Goal: Navigation & Orientation: Find specific page/section

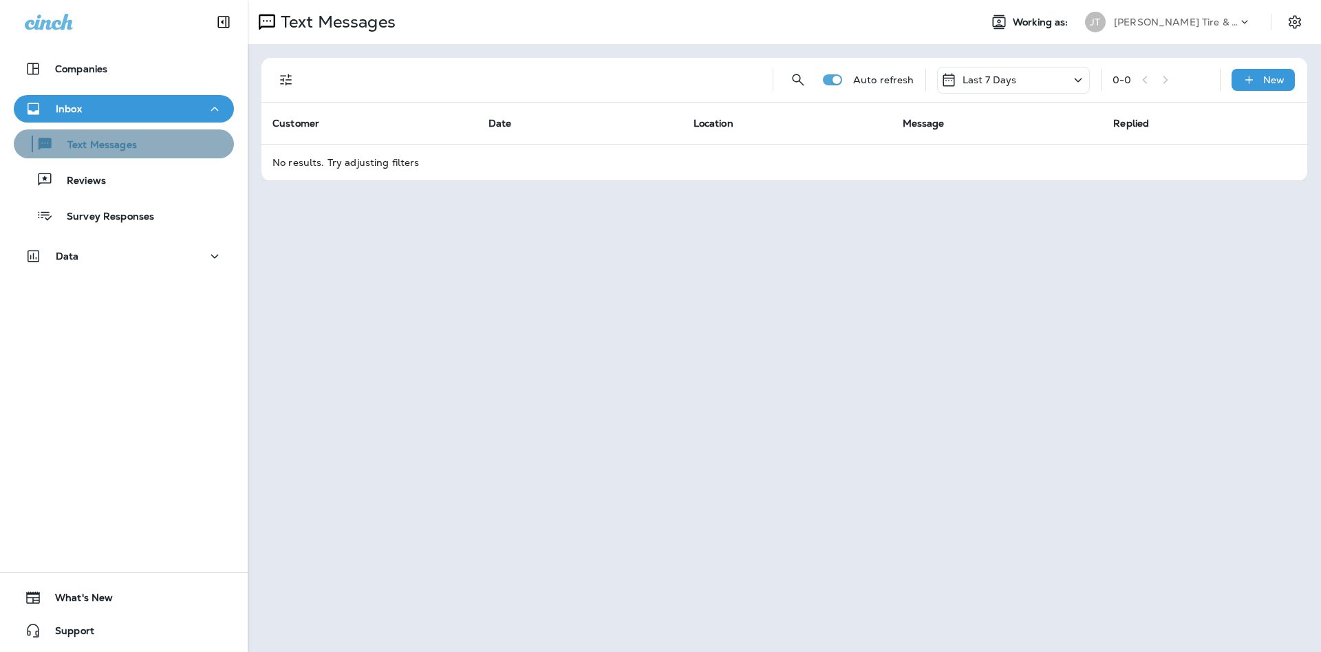
click at [137, 149] on p "Text Messages" at bounding box center [95, 145] width 83 height 13
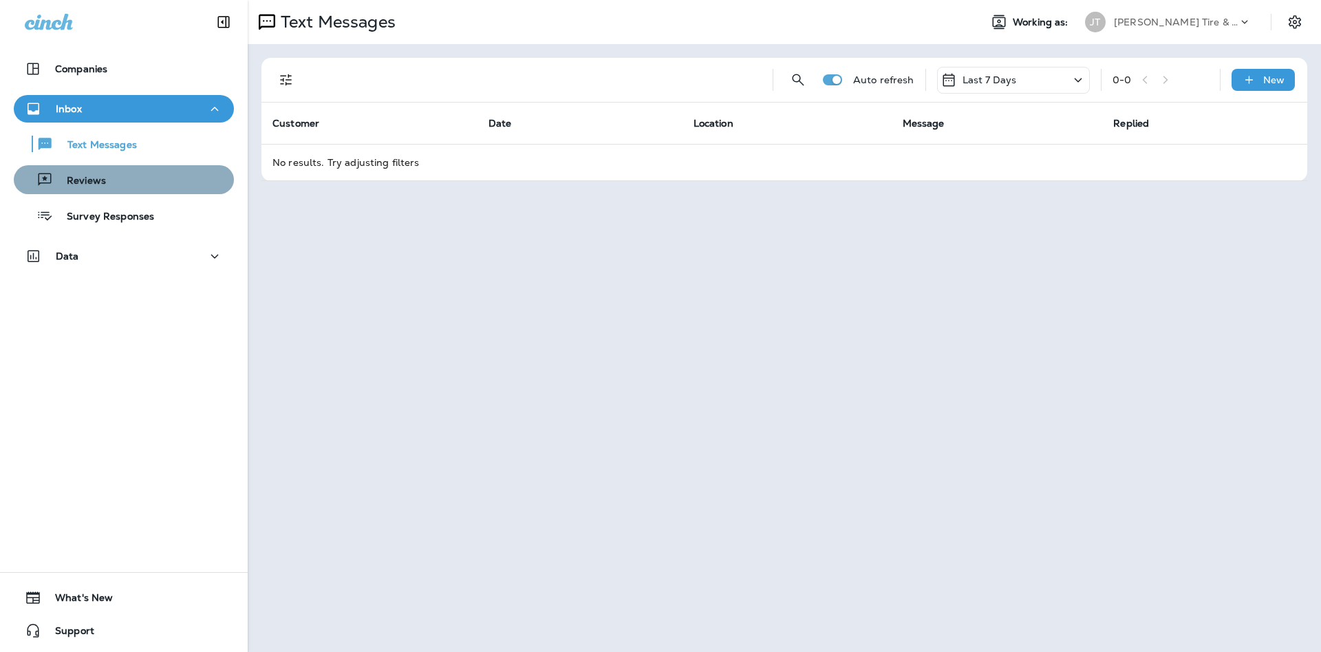
click at [146, 172] on div "Reviews" at bounding box center [123, 179] width 209 height 21
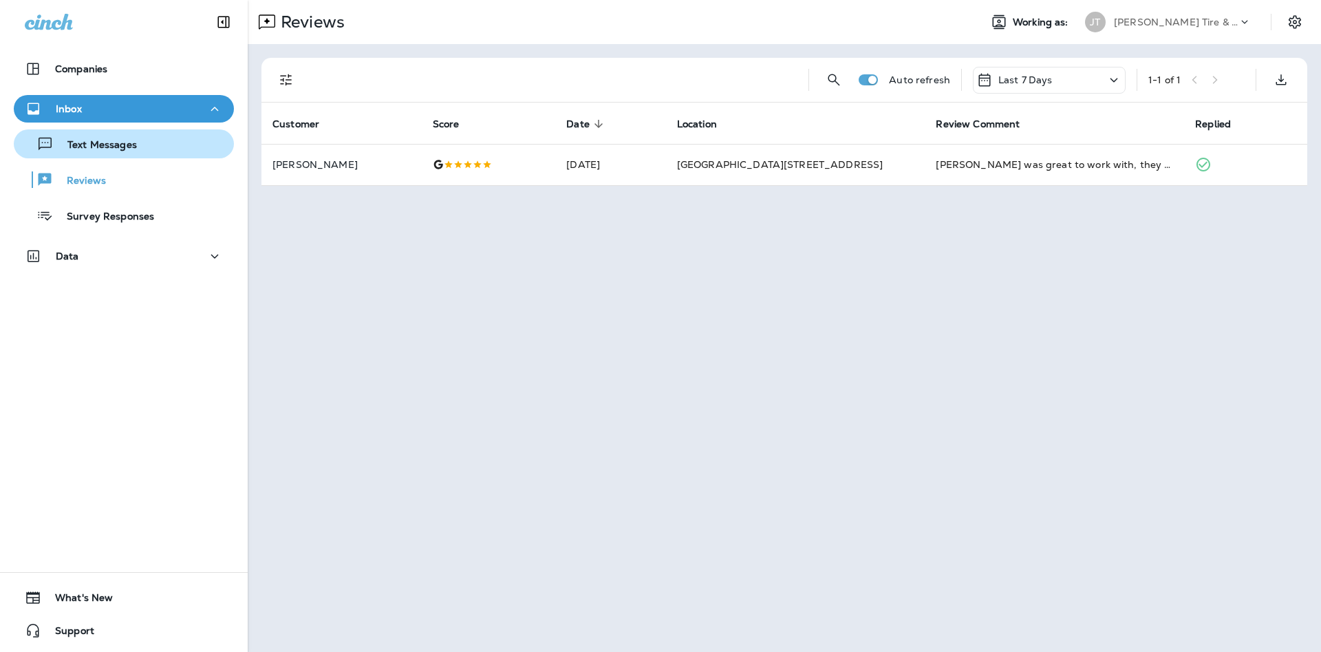
click at [143, 155] on button "Text Messages" at bounding box center [124, 143] width 220 height 29
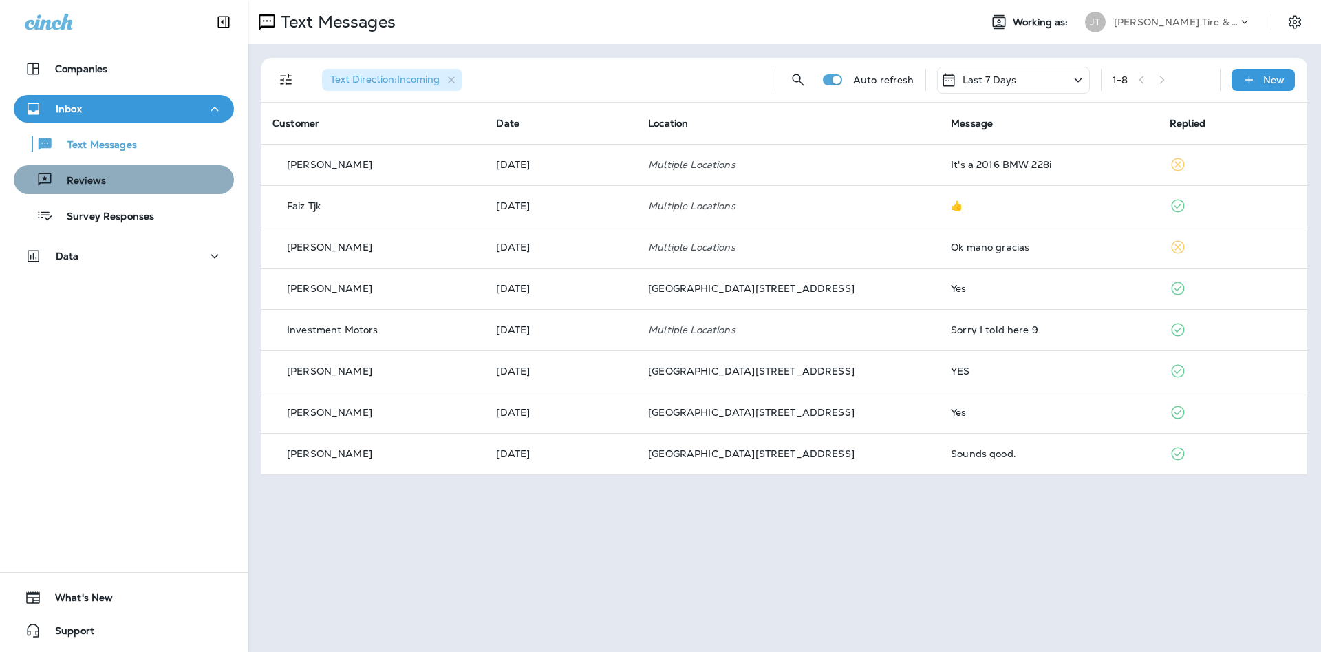
click at [155, 184] on div "Reviews" at bounding box center [123, 179] width 209 height 21
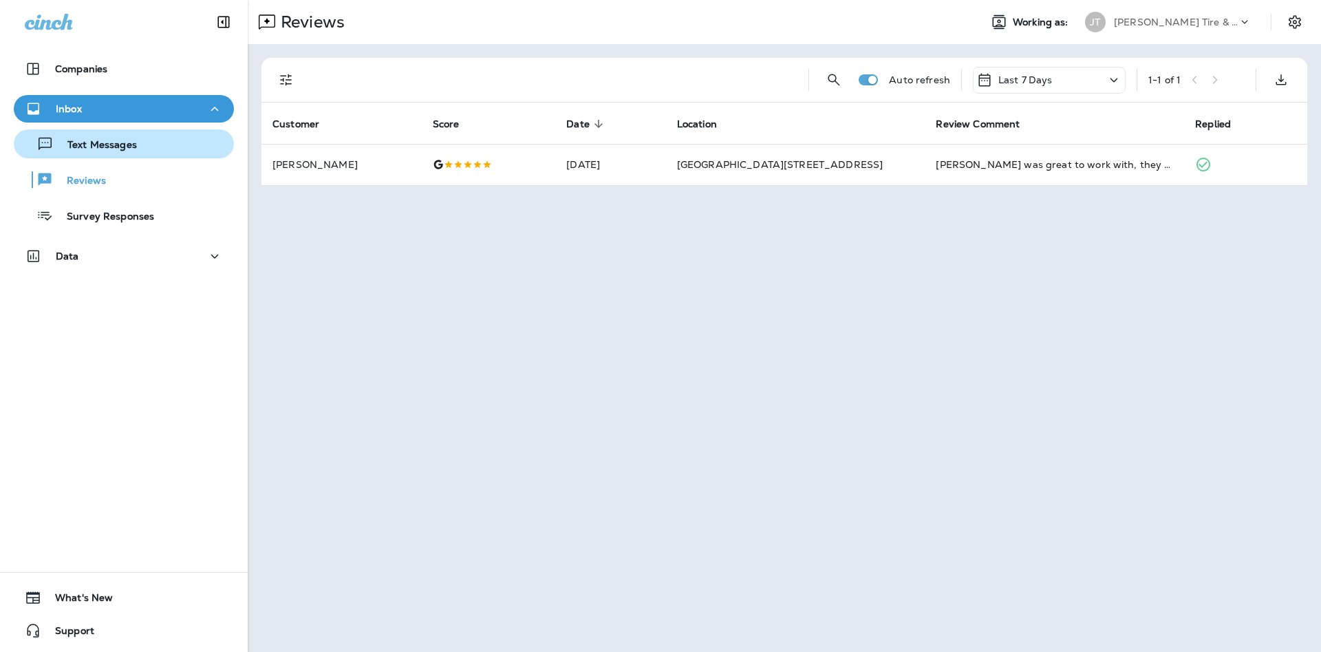
click at [142, 142] on div "Text Messages" at bounding box center [123, 143] width 209 height 21
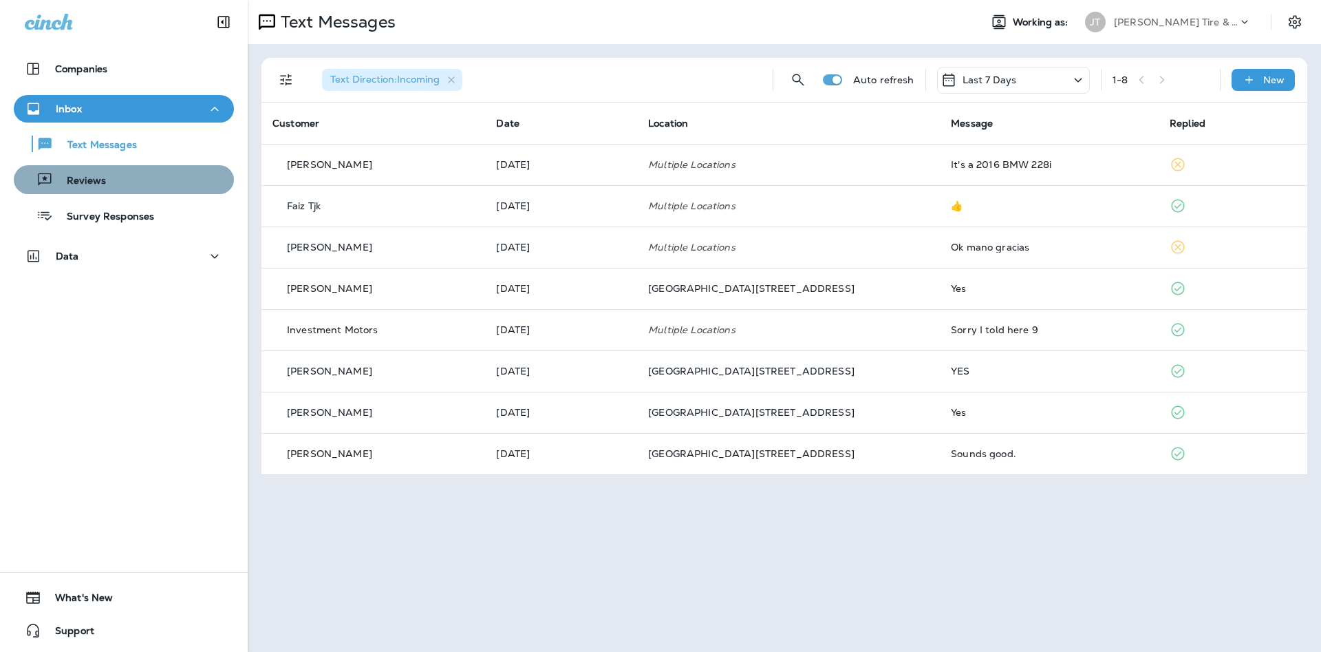
click at [147, 174] on div "Reviews" at bounding box center [123, 179] width 209 height 21
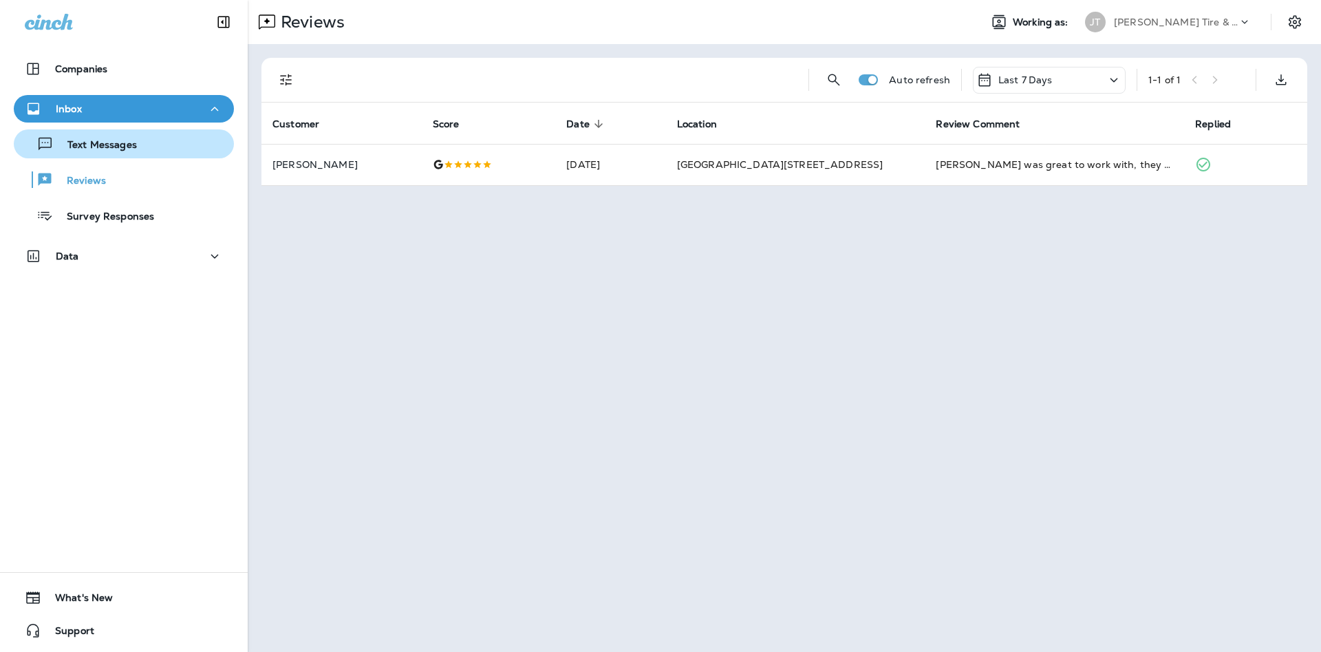
click at [160, 152] on div "Text Messages" at bounding box center [123, 143] width 209 height 21
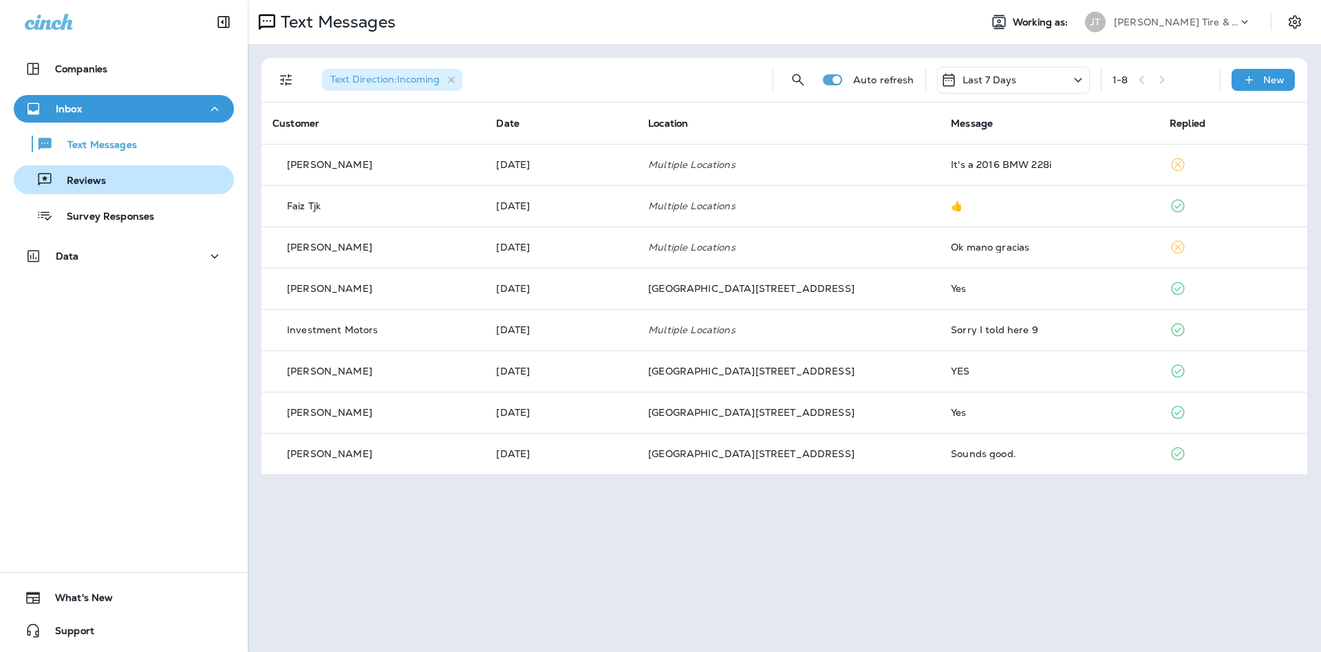
click at [185, 189] on div "Reviews" at bounding box center [123, 179] width 209 height 21
